Goal: Obtain resource: Download file/media

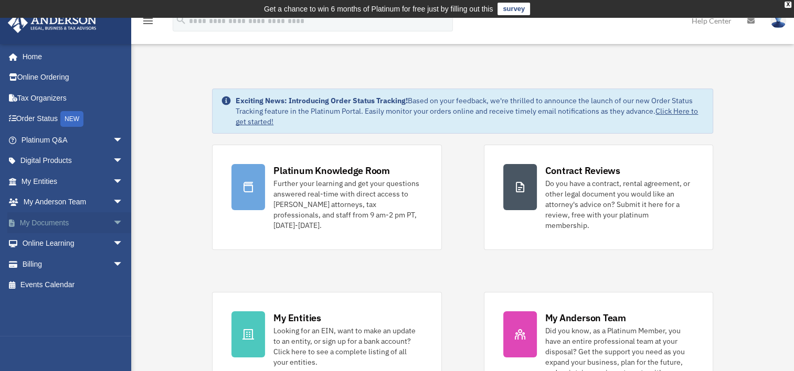
click at [113, 221] on span "arrow_drop_down" at bounding box center [123, 224] width 21 height 22
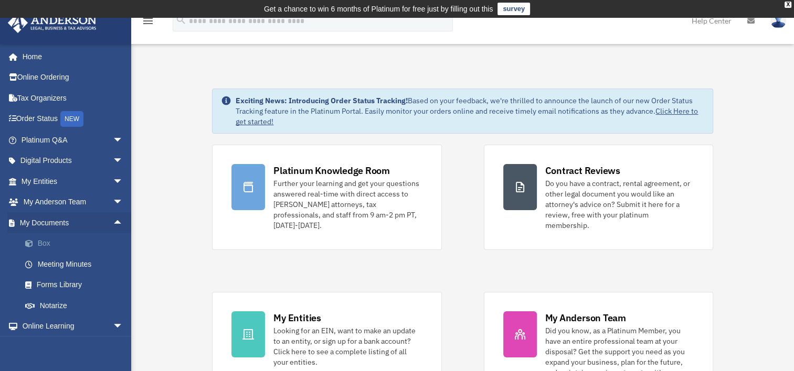
click at [40, 242] on link "Box" at bounding box center [77, 243] width 124 height 21
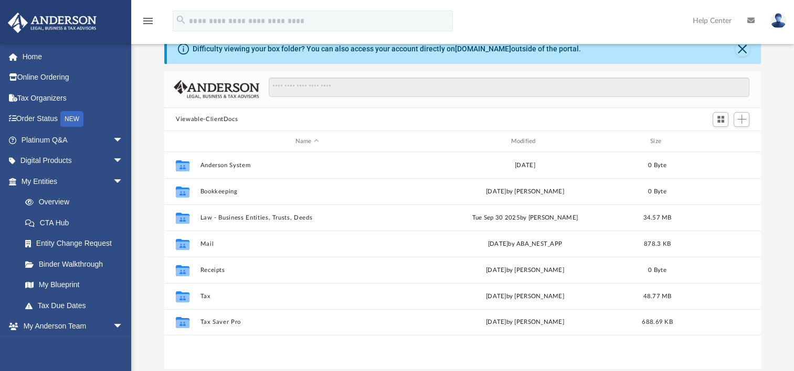
scroll to position [105, 0]
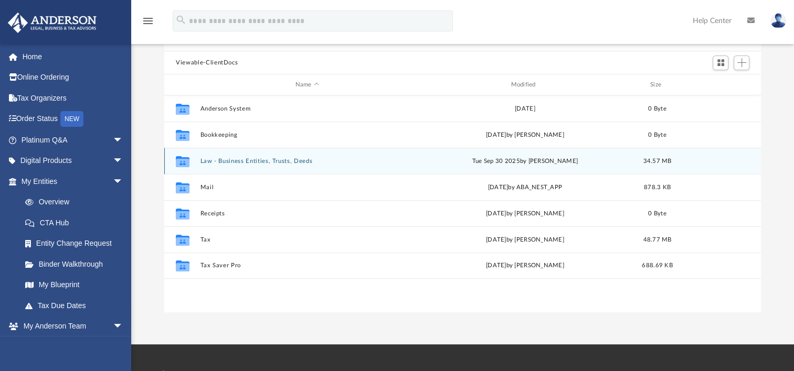
click at [246, 166] on div "Collaborated Folder Law - Business Entities, Trusts, Deeds [DATE] by [PERSON_NA…" at bounding box center [462, 161] width 597 height 26
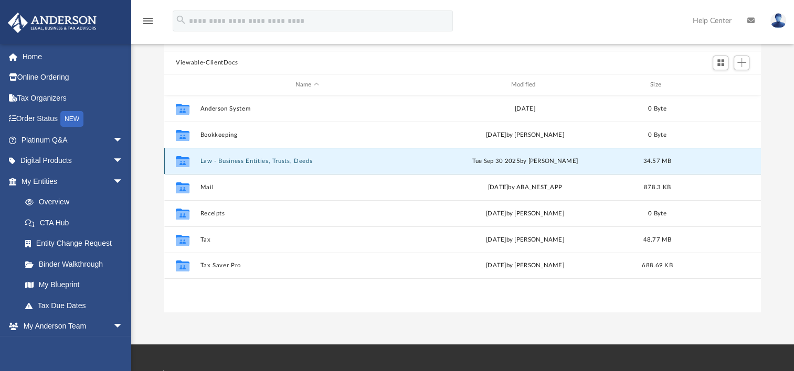
click at [251, 160] on button "Law - Business Entities, Trusts, Deeds" at bounding box center [307, 161] width 214 height 7
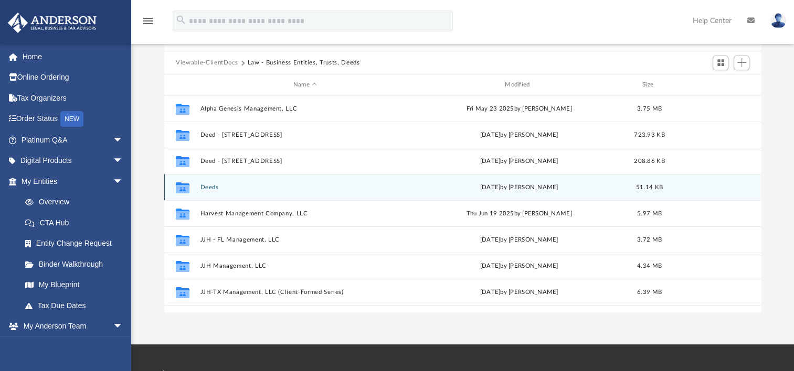
click at [215, 187] on button "Deeds" at bounding box center [304, 187] width 209 height 7
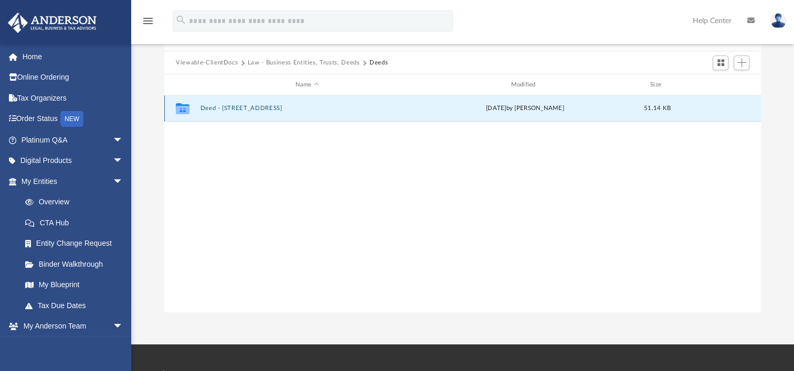
click at [257, 109] on button "Deed - [STREET_ADDRESS]" at bounding box center [307, 108] width 214 height 7
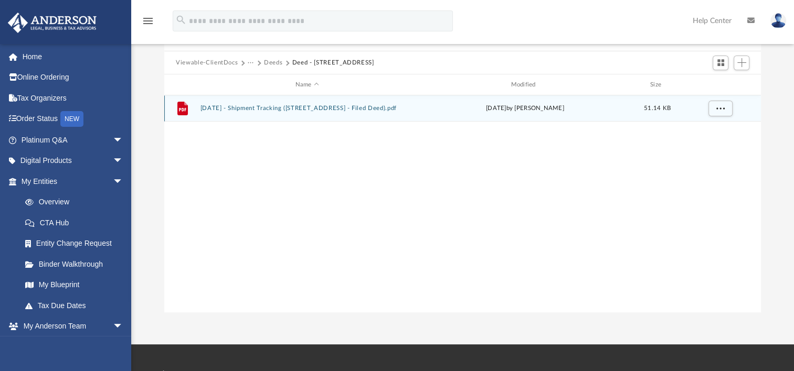
click at [285, 108] on button "[DATE] - Shipment Tracking ([STREET_ADDRESS] - Filed Deed).pdf" at bounding box center [307, 108] width 214 height 7
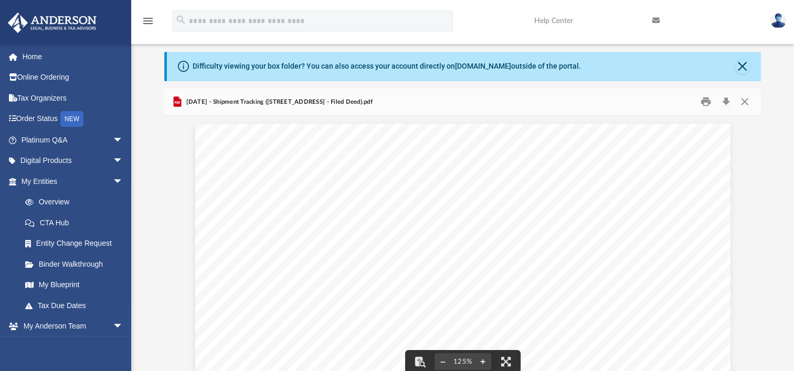
scroll to position [0, 0]
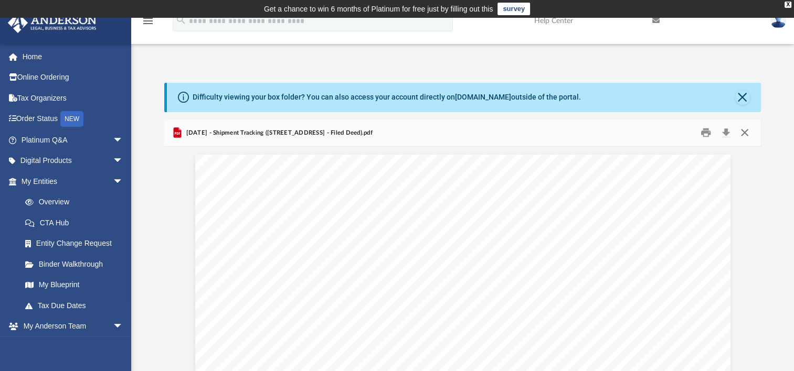
click at [745, 133] on button "Close" at bounding box center [744, 133] width 19 height 16
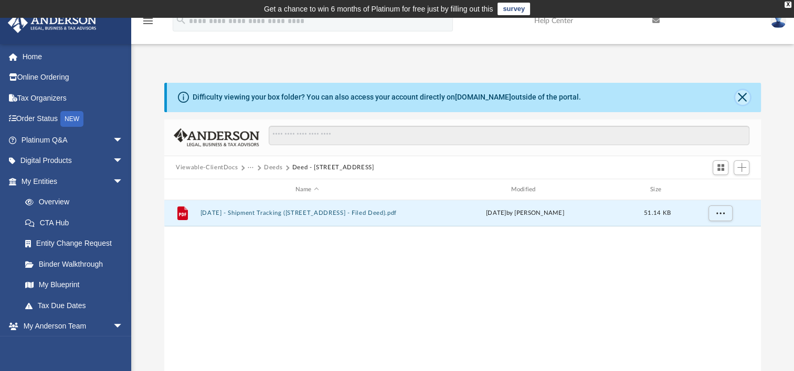
click at [741, 98] on button "Close" at bounding box center [742, 97] width 15 height 15
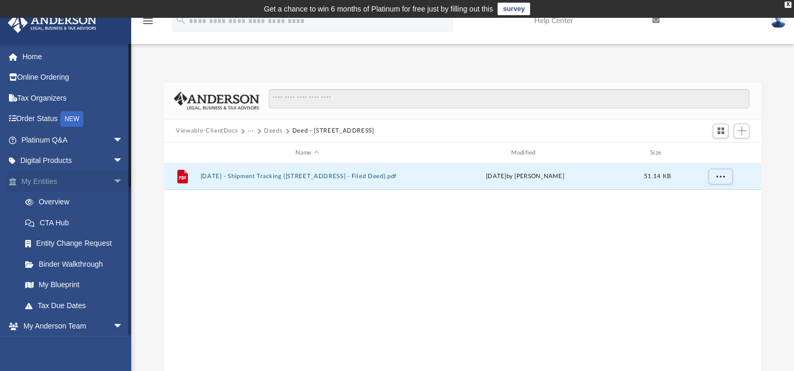
click at [45, 180] on link "My Entities arrow_drop_down" at bounding box center [73, 181] width 132 height 21
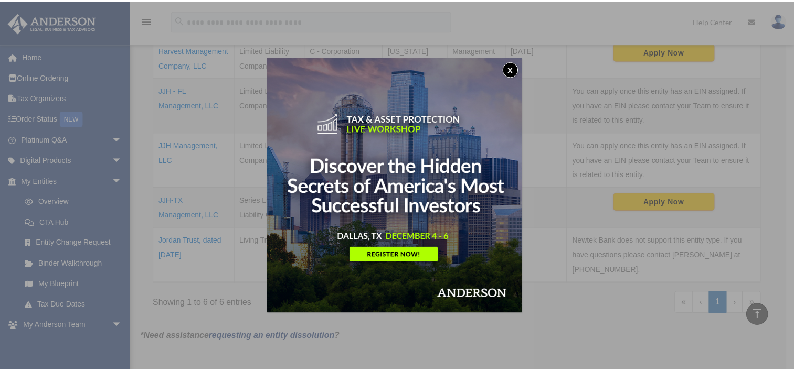
scroll to position [332, 0]
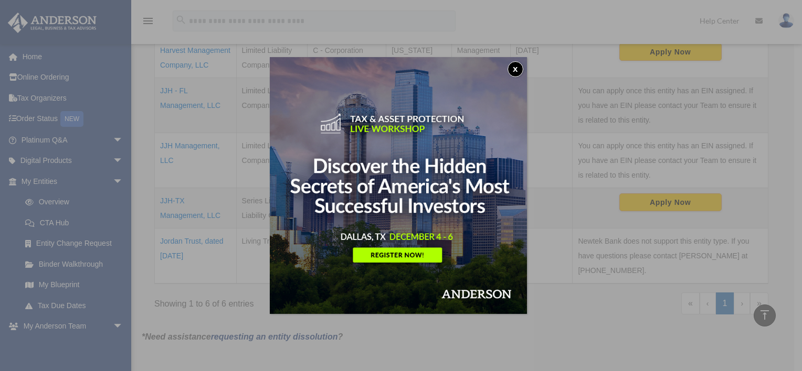
click at [520, 69] on button "x" at bounding box center [515, 69] width 16 height 16
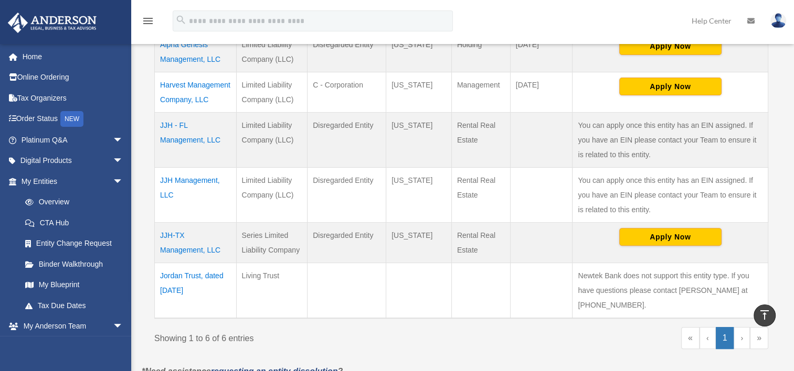
scroll to position [279, 0]
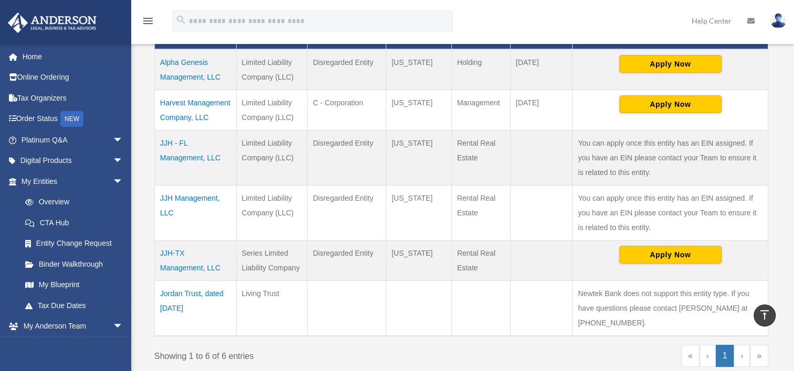
click at [178, 143] on td "JJH - FL Management, LLC" at bounding box center [196, 157] width 82 height 55
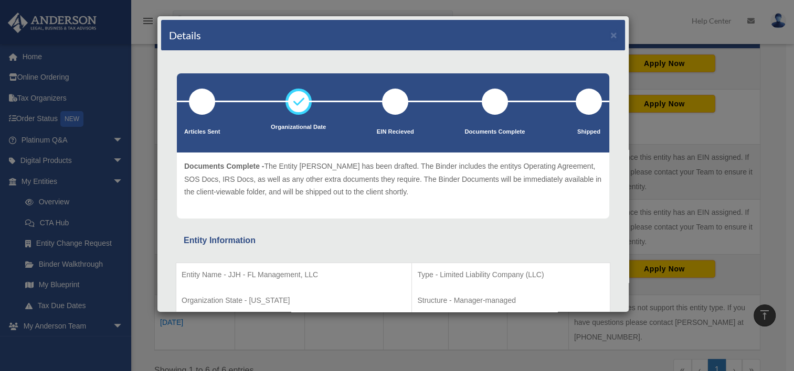
scroll to position [17, 0]
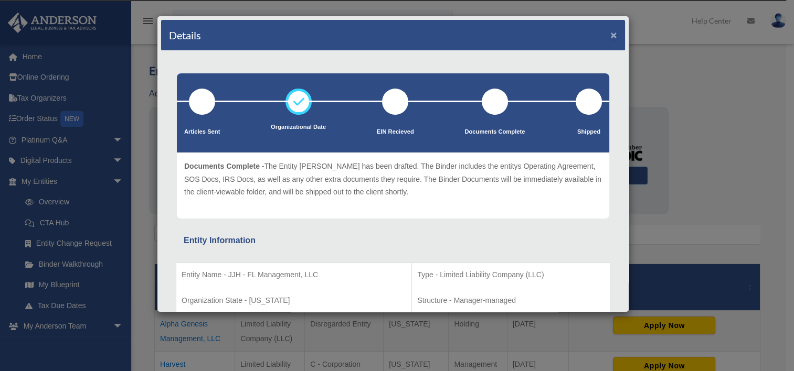
click at [610, 34] on button "×" at bounding box center [613, 34] width 7 height 11
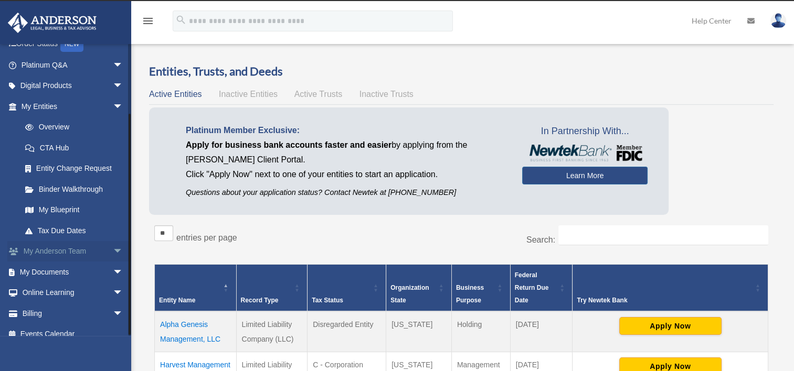
scroll to position [86, 0]
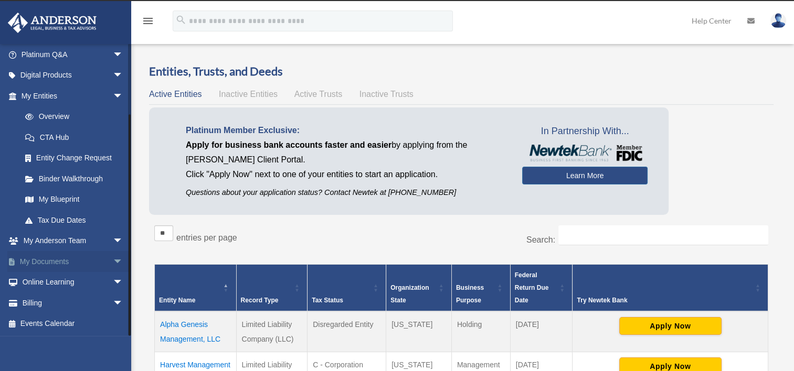
click at [113, 261] on span "arrow_drop_down" at bounding box center [123, 262] width 21 height 22
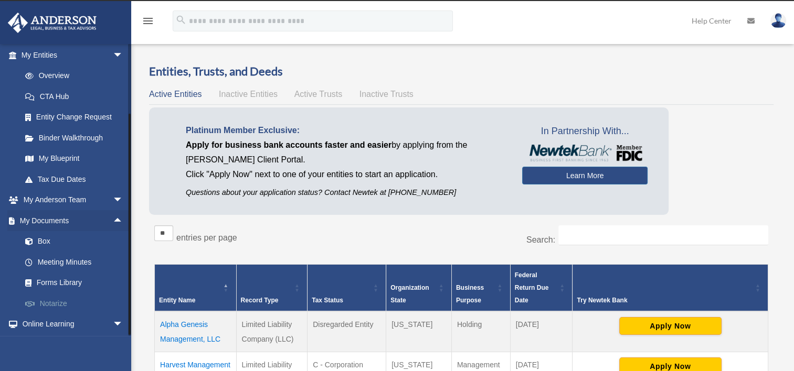
scroll to position [168, 0]
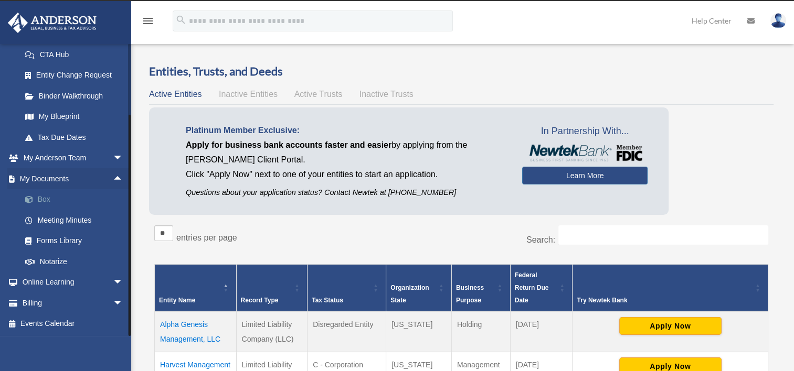
click at [46, 197] on link "Box" at bounding box center [77, 199] width 124 height 21
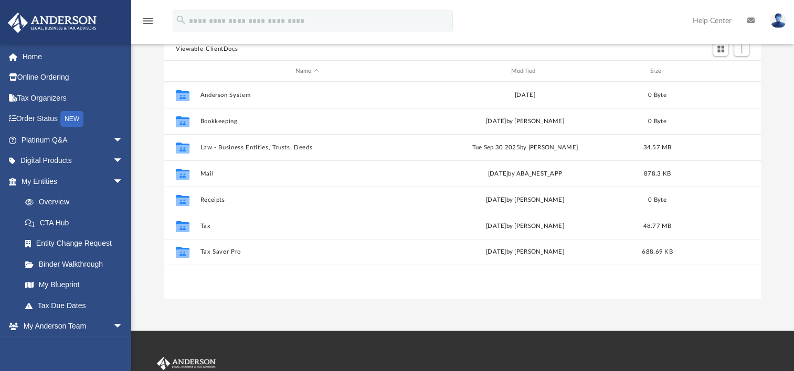
scroll to position [52, 0]
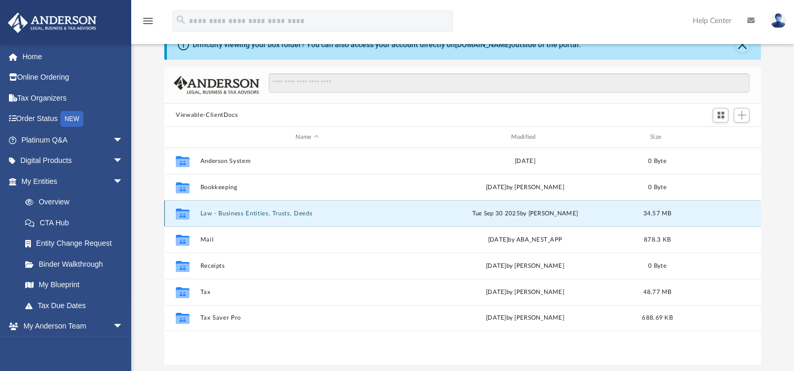
click at [258, 215] on button "Law - Business Entities, Trusts, Deeds" at bounding box center [307, 213] width 214 height 7
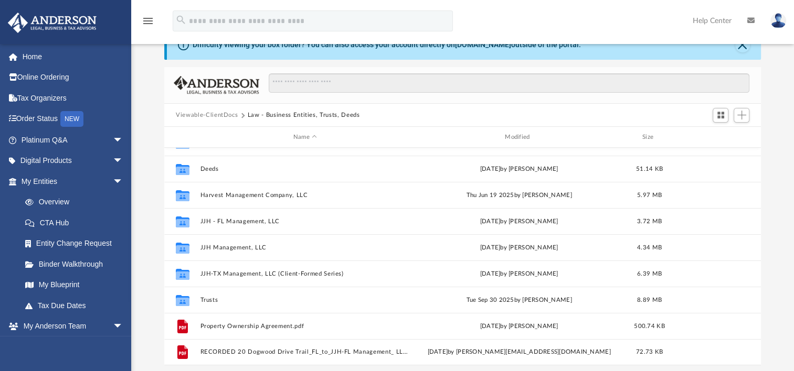
scroll to position [71, 0]
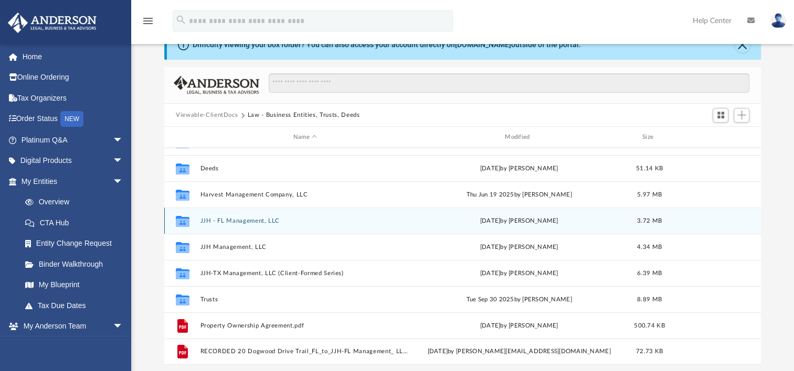
click at [256, 219] on button "JJH - FL Management, LLC" at bounding box center [304, 221] width 209 height 7
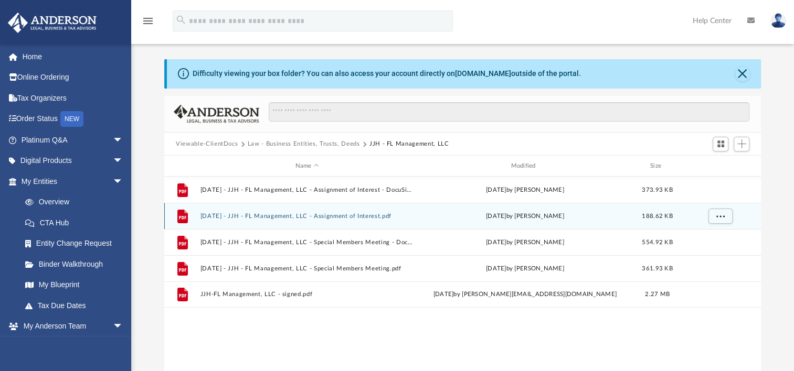
scroll to position [0, 0]
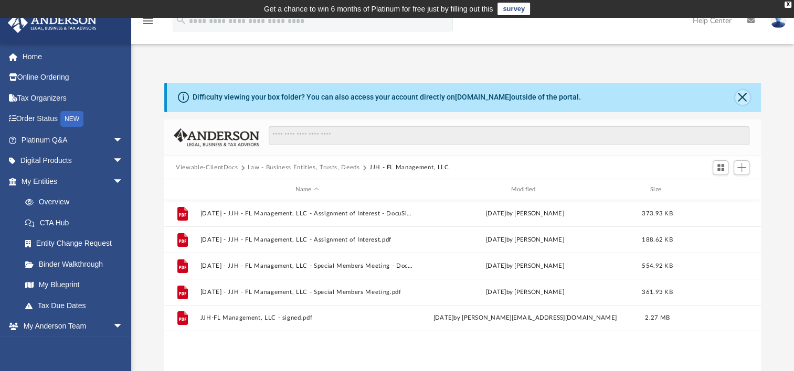
click at [743, 100] on button "Close" at bounding box center [742, 97] width 15 height 15
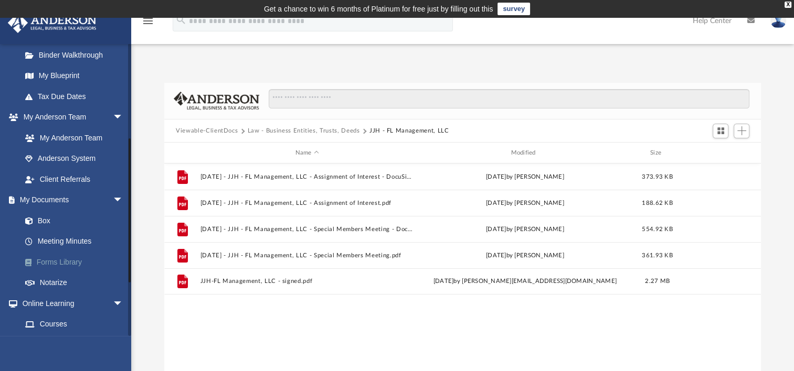
scroll to position [210, 0]
click at [45, 221] on link "Box" at bounding box center [77, 220] width 124 height 21
click at [45, 222] on link "Box" at bounding box center [77, 220] width 124 height 21
click at [314, 128] on button "Law - Business Entities, Trusts, Deeds" at bounding box center [304, 130] width 112 height 9
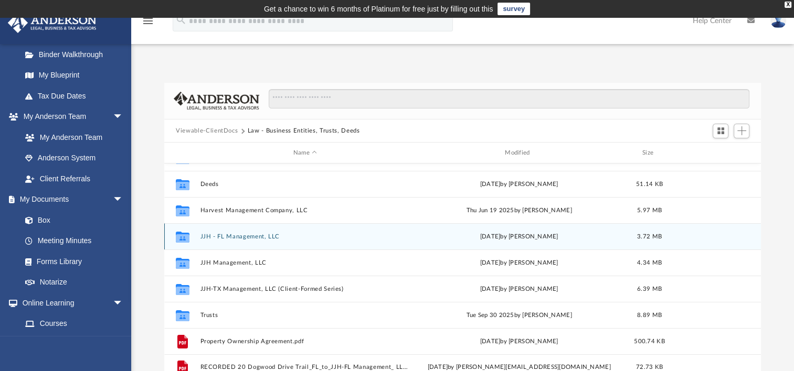
scroll to position [105, 0]
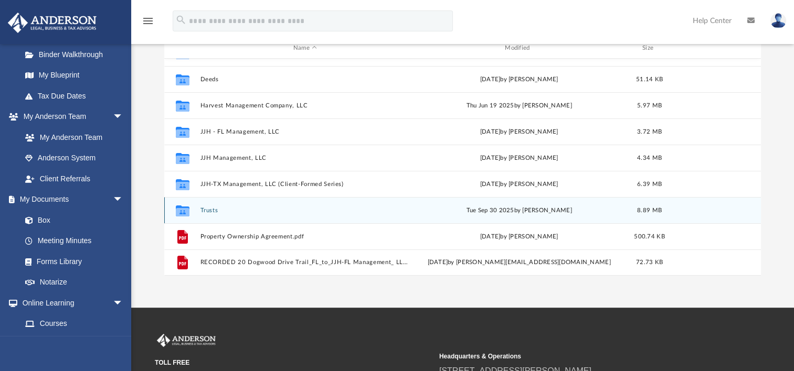
click at [210, 211] on button "Trusts" at bounding box center [304, 210] width 209 height 7
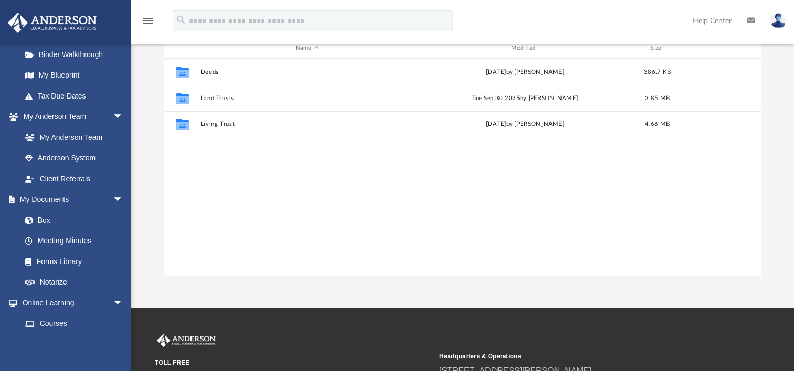
scroll to position [0, 0]
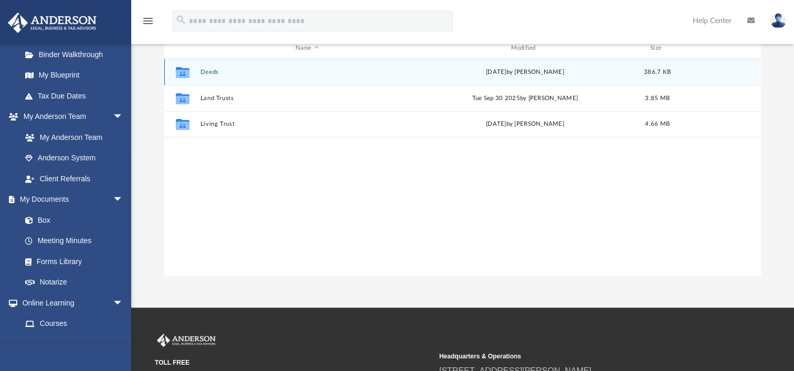
click at [209, 70] on button "Deeds" at bounding box center [307, 72] width 214 height 7
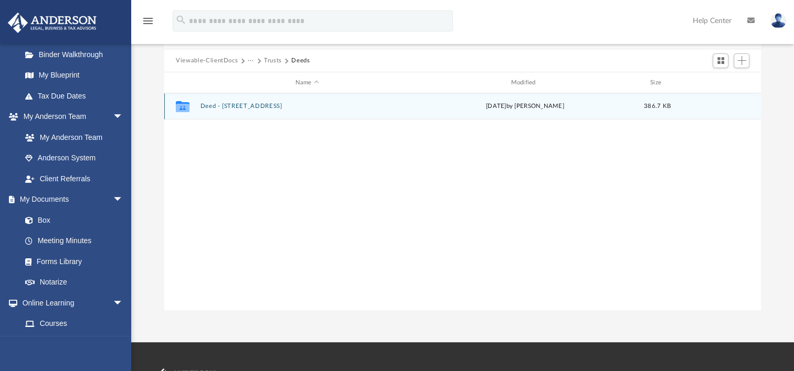
scroll to position [52, 0]
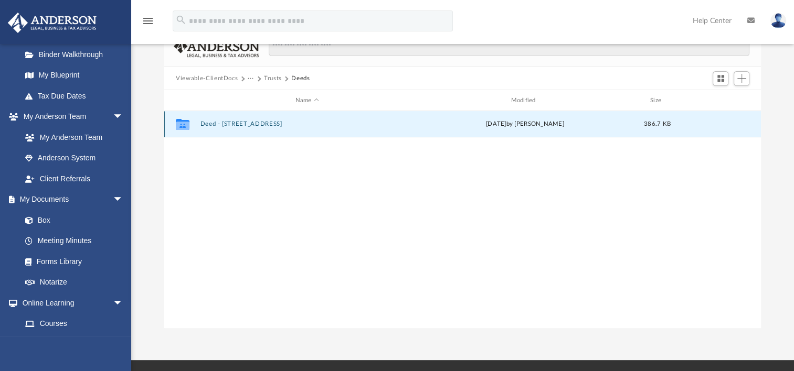
click at [272, 123] on button "Deed - [STREET_ADDRESS]" at bounding box center [307, 124] width 214 height 7
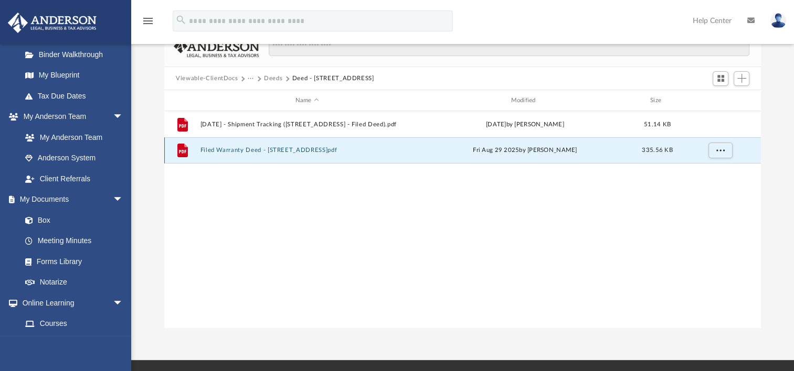
click at [292, 151] on button "Filed Warranty Deed - 556 West Twisted Oaks Drive.pdf" at bounding box center [307, 150] width 214 height 7
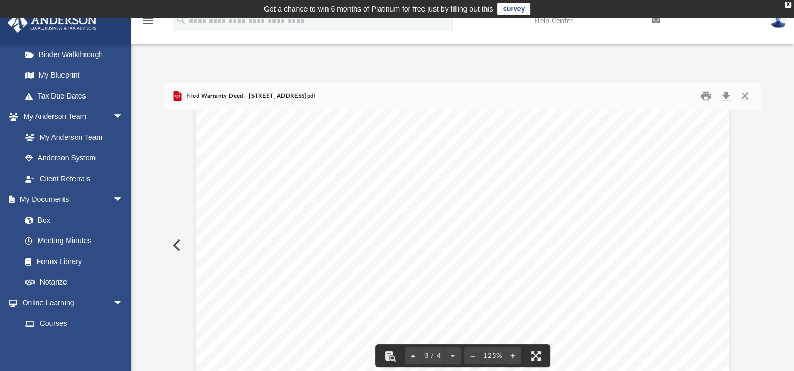
scroll to position [1731, 0]
click at [747, 97] on button "Close" at bounding box center [744, 96] width 19 height 16
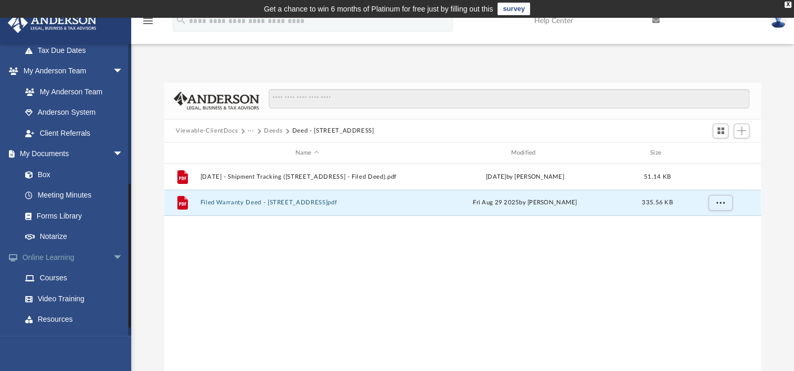
scroll to position [293, 0]
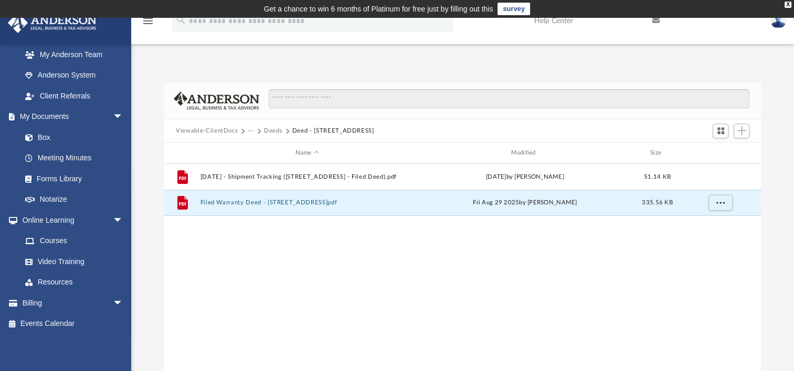
click at [218, 130] on button "Viewable-ClientDocs" at bounding box center [207, 130] width 62 height 9
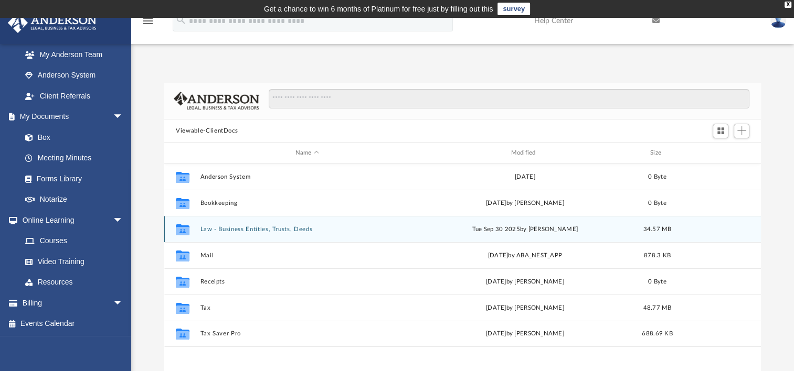
click at [277, 226] on button "Law - Business Entities, Trusts, Deeds" at bounding box center [307, 229] width 214 height 7
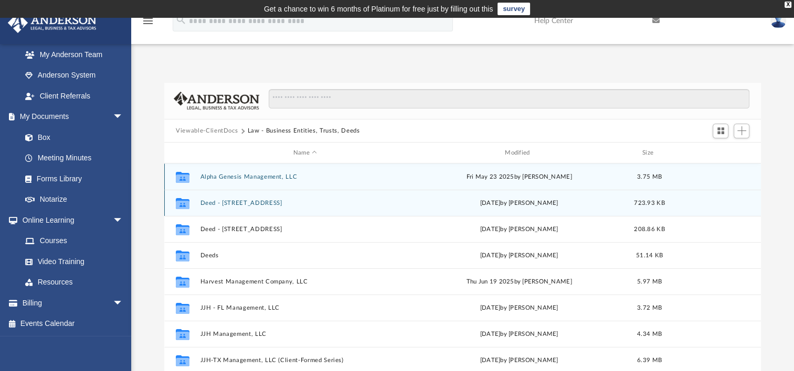
scroll to position [52, 0]
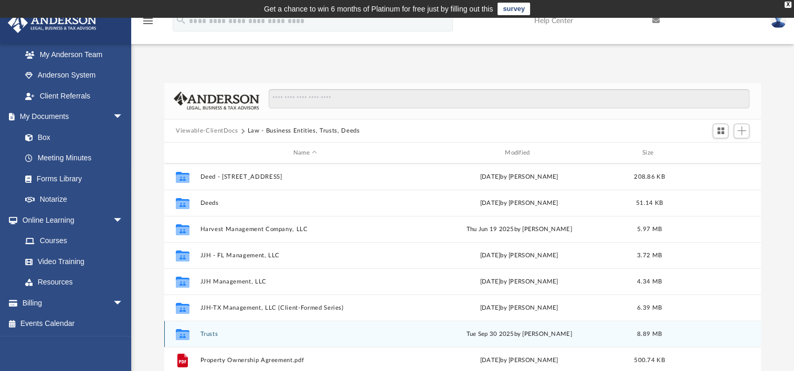
click at [211, 334] on button "Trusts" at bounding box center [304, 334] width 209 height 7
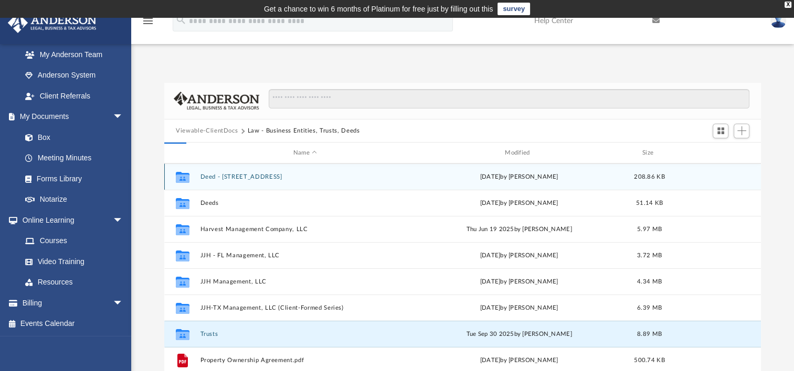
scroll to position [0, 0]
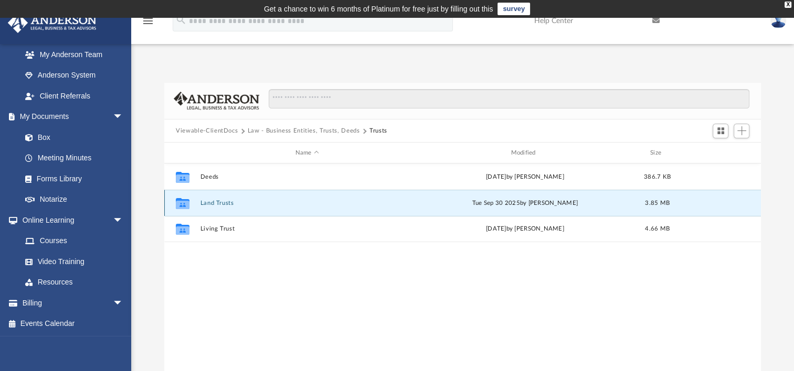
click at [224, 205] on button "Land Trusts" at bounding box center [307, 203] width 214 height 7
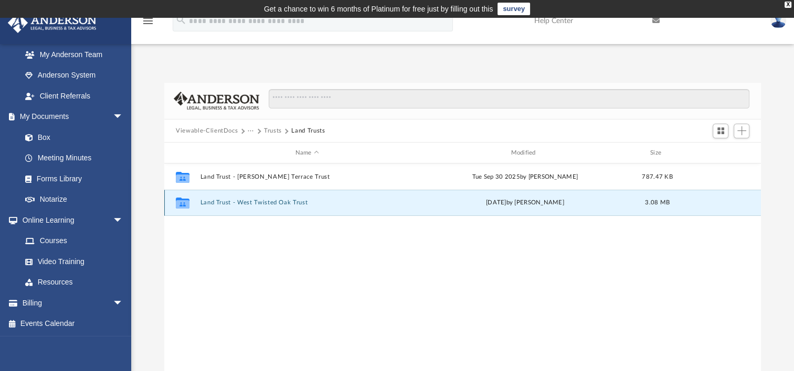
click at [259, 205] on button "Land Trust - West Twisted Oak Trust" at bounding box center [307, 202] width 214 height 7
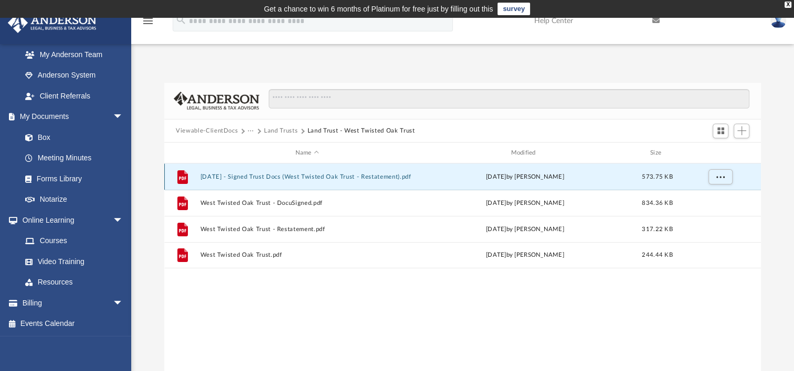
click at [334, 178] on button "2025.08.07 - Signed Trust Docs (West Twisted Oak Trust - Restatement).pdf" at bounding box center [307, 177] width 214 height 7
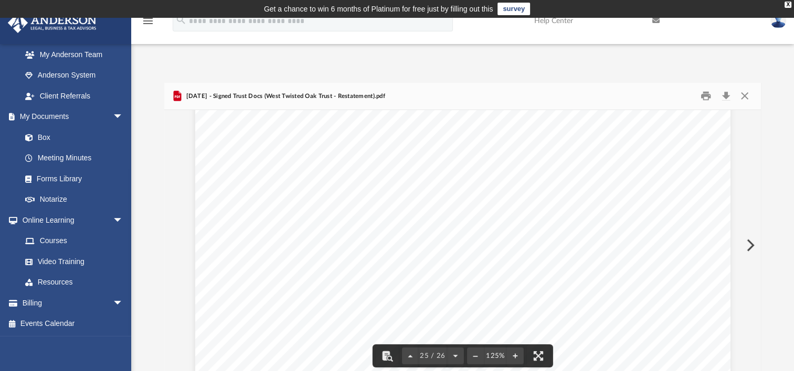
scroll to position [16939, 0]
click at [742, 97] on button "Close" at bounding box center [744, 96] width 19 height 16
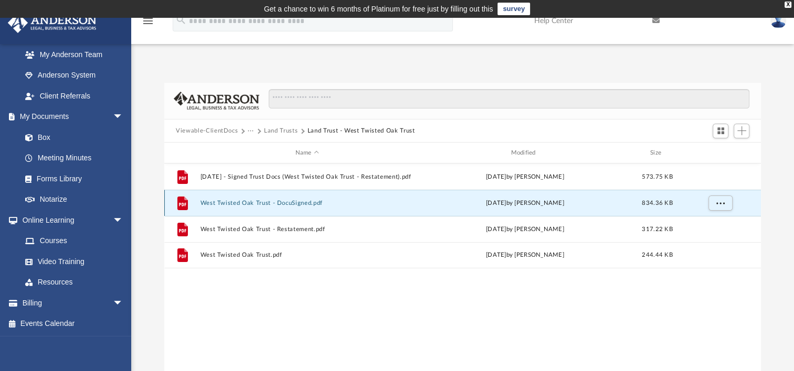
click at [271, 203] on button "West Twisted Oak Trust - DocuSigned.pdf" at bounding box center [307, 203] width 214 height 7
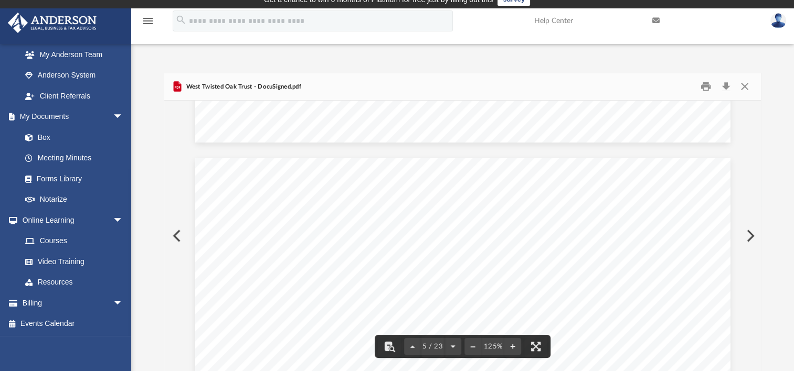
scroll to position [2938, 0]
click at [743, 86] on button "Close" at bounding box center [744, 87] width 19 height 16
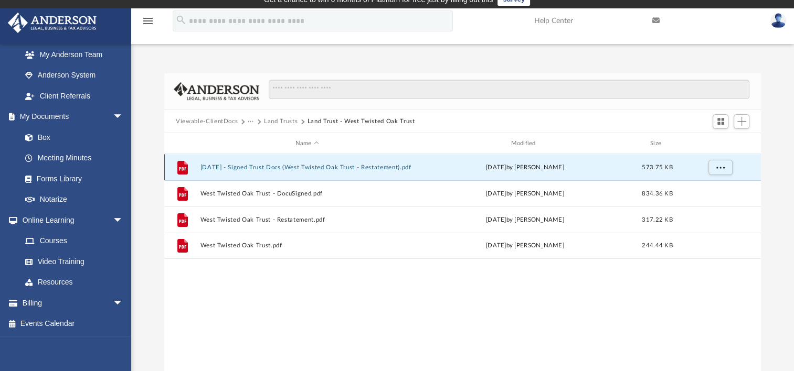
click at [356, 169] on button "2025.08.07 - Signed Trust Docs (West Twisted Oak Trust - Restatement).pdf" at bounding box center [307, 167] width 214 height 7
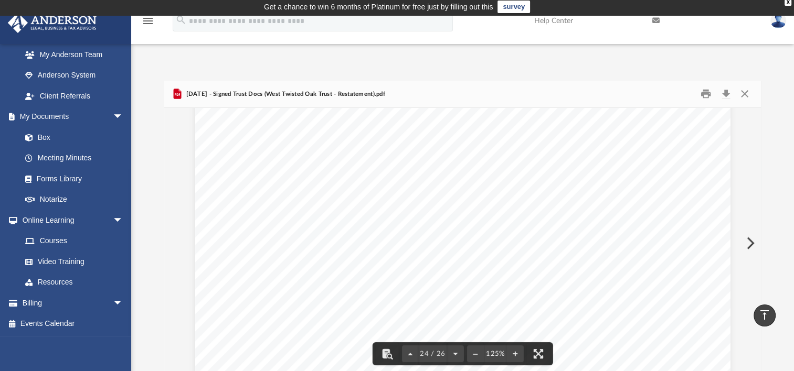
scroll to position [0, 0]
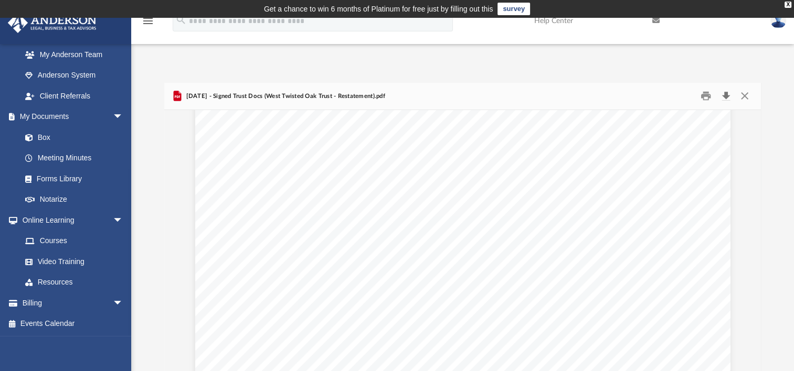
click at [723, 94] on button "Download" at bounding box center [725, 96] width 19 height 16
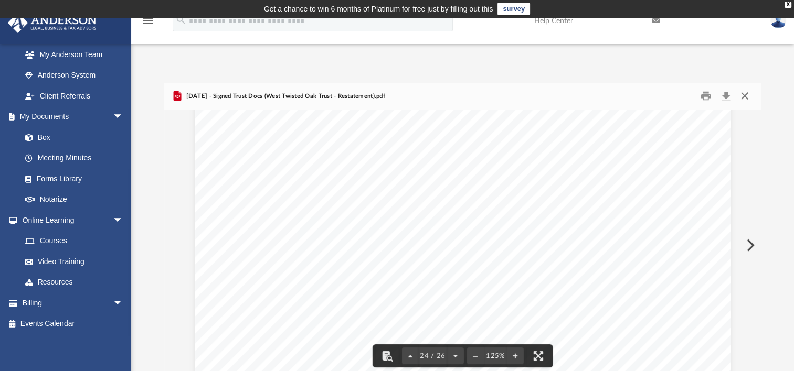
click at [743, 92] on button "Close" at bounding box center [744, 96] width 19 height 16
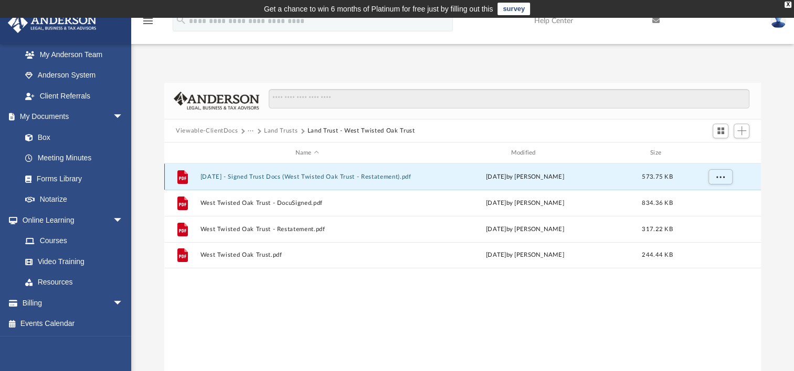
click at [328, 178] on button "2025.08.07 - Signed Trust Docs (West Twisted Oak Trust - Restatement).pdf" at bounding box center [307, 177] width 214 height 7
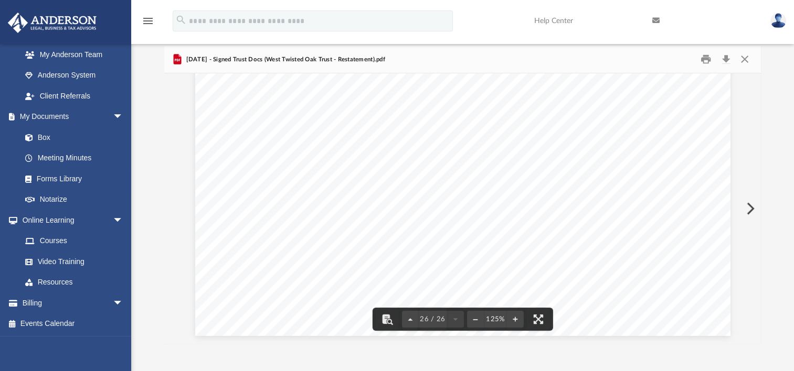
scroll to position [55, 0]
